Goal: Task Accomplishment & Management: Manage account settings

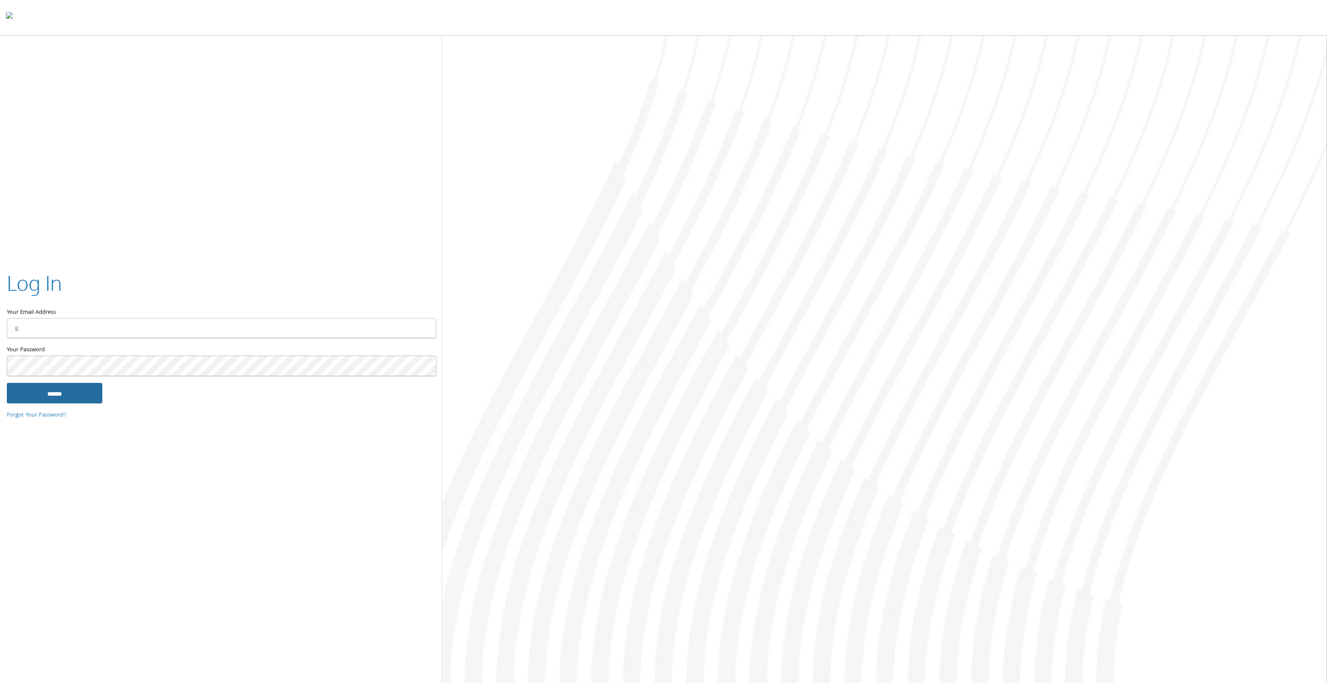
type input "**********"
click at [46, 394] on input "******" at bounding box center [55, 393] width 96 height 20
type input "**********"
click at [50, 391] on input "******" at bounding box center [55, 393] width 96 height 20
